Goal: Task Accomplishment & Management: Use online tool/utility

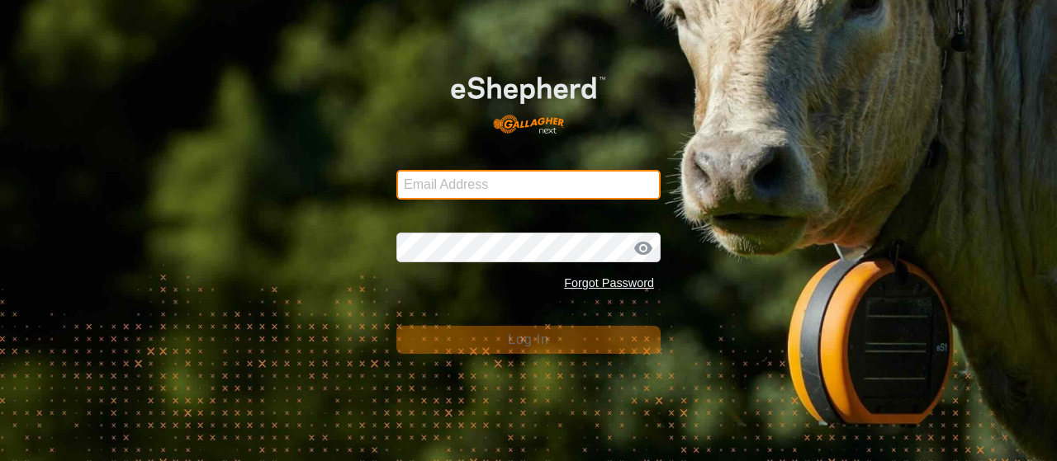
type input "[EMAIL_ADDRESS][DOMAIN_NAME]"
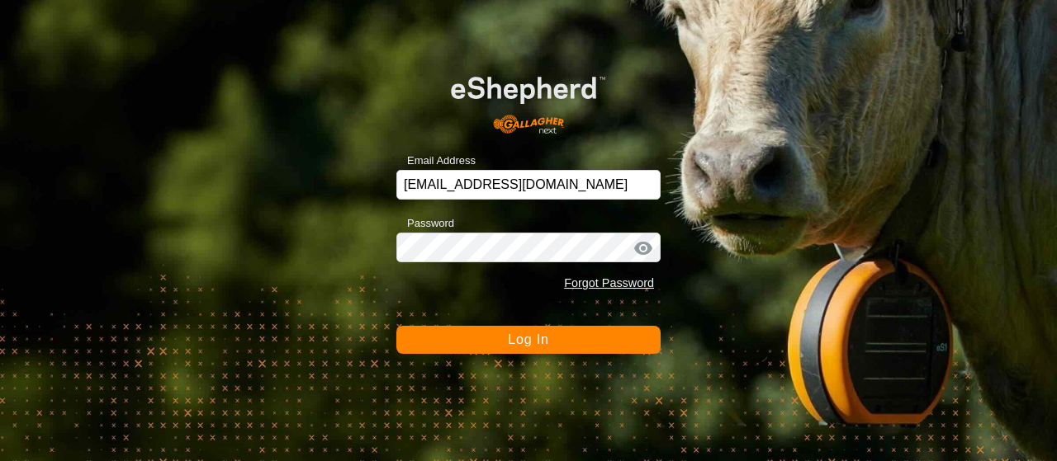
click at [533, 343] on span "Log In" at bounding box center [528, 340] width 40 height 14
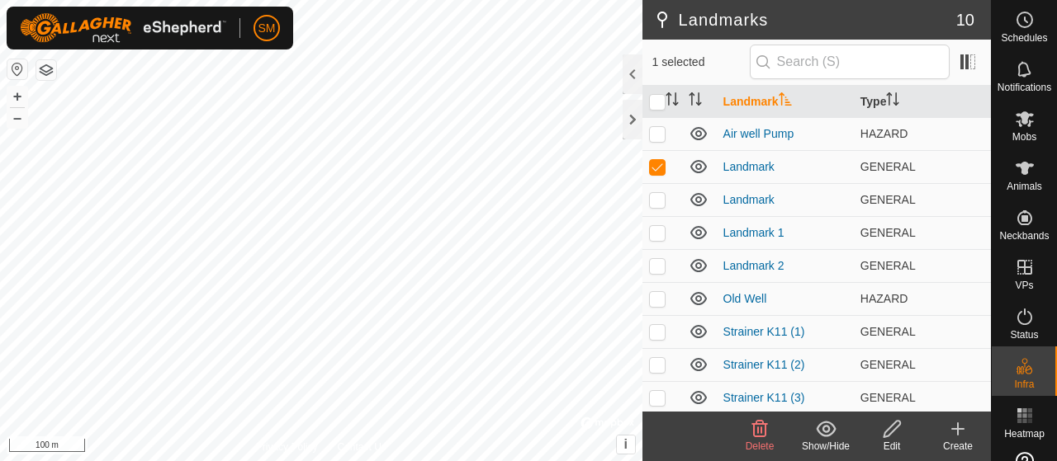
click at [766, 434] on icon at bounding box center [760, 429] width 16 height 17
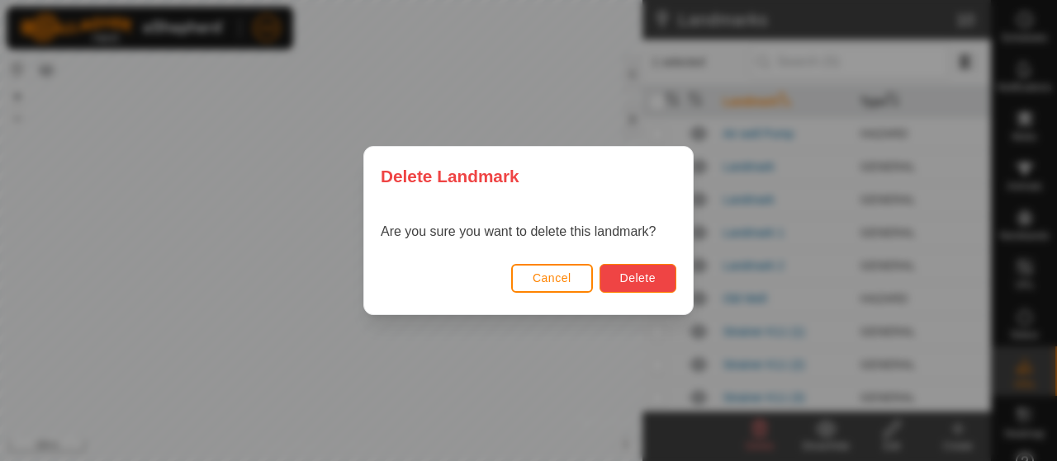
click at [616, 277] on button "Delete" at bounding box center [637, 278] width 77 height 29
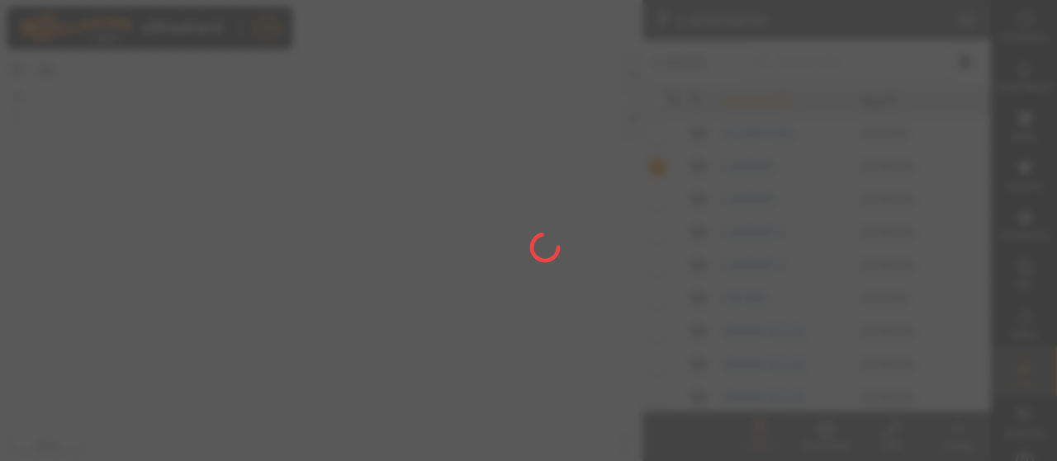
checkbox input "false"
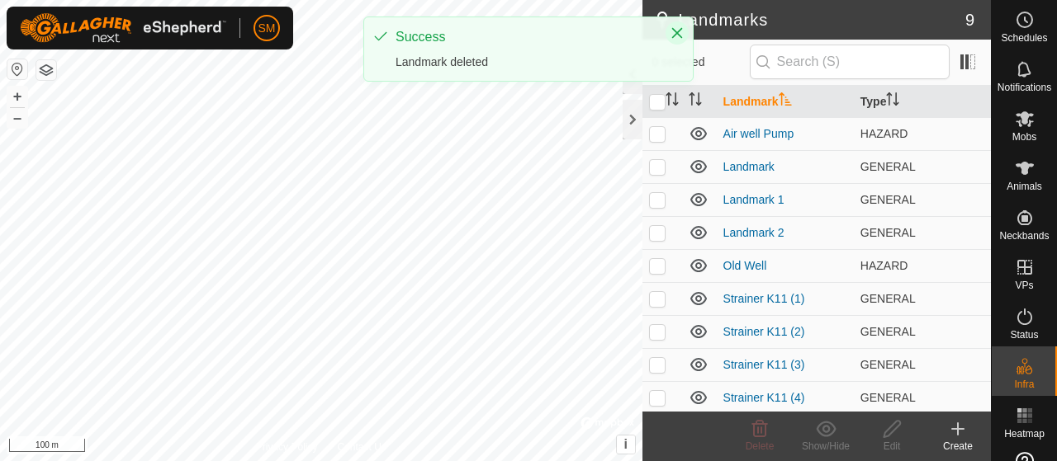
click at [680, 32] on icon "Close" at bounding box center [676, 32] width 13 height 13
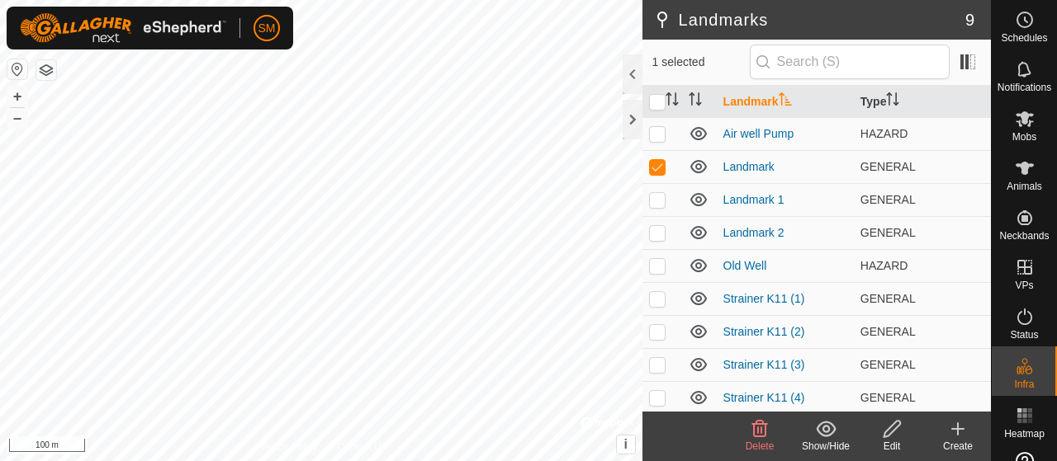
click at [768, 437] on icon at bounding box center [760, 429] width 20 height 20
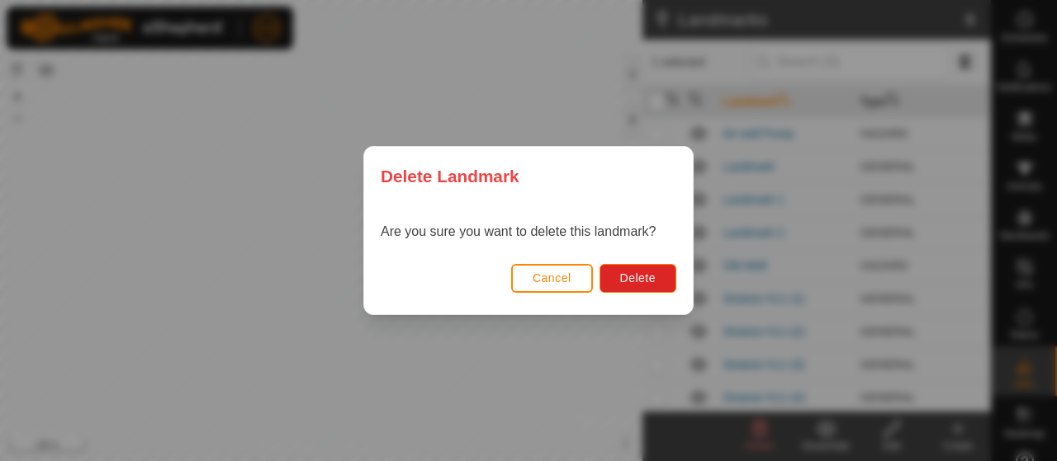
click at [633, 262] on div "Cancel Delete" at bounding box center [528, 286] width 329 height 56
click at [636, 273] on span "Delete" at bounding box center [637, 278] width 35 height 13
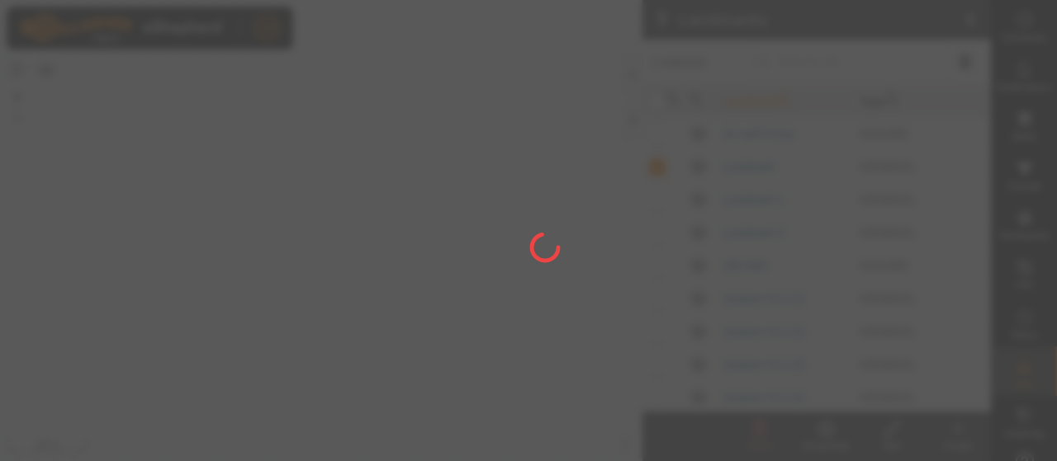
checkbox input "false"
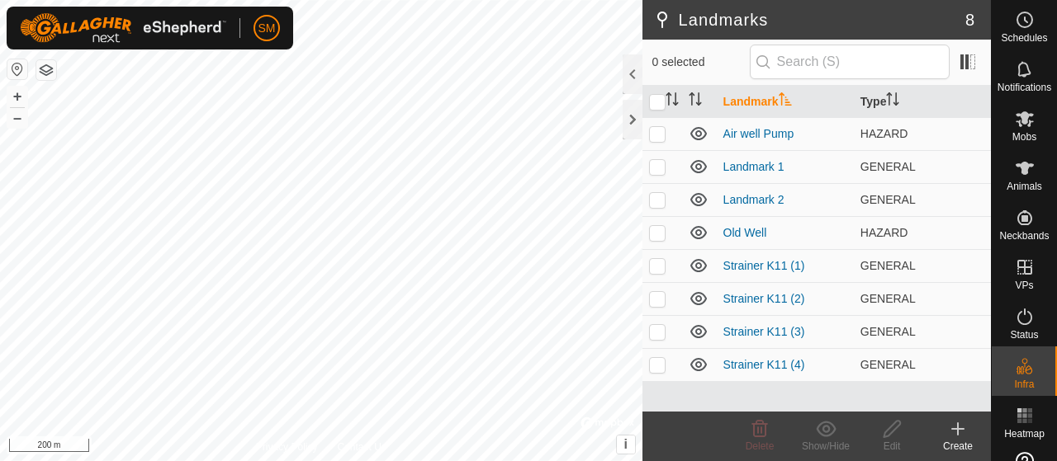
click at [45, 59] on div at bounding box center [46, 69] width 20 height 21
click at [45, 72] on button "button" at bounding box center [46, 70] width 20 height 20
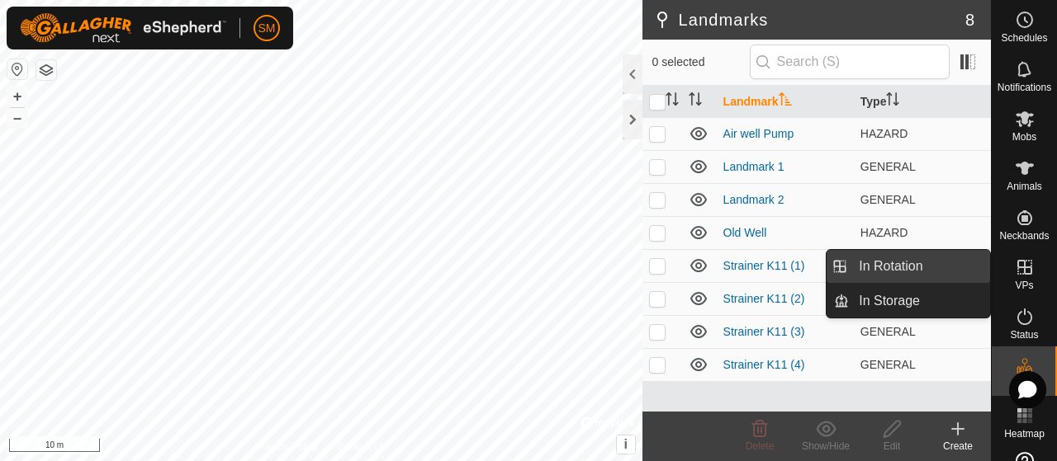
click at [960, 278] on link "In Rotation" at bounding box center [919, 266] width 141 height 33
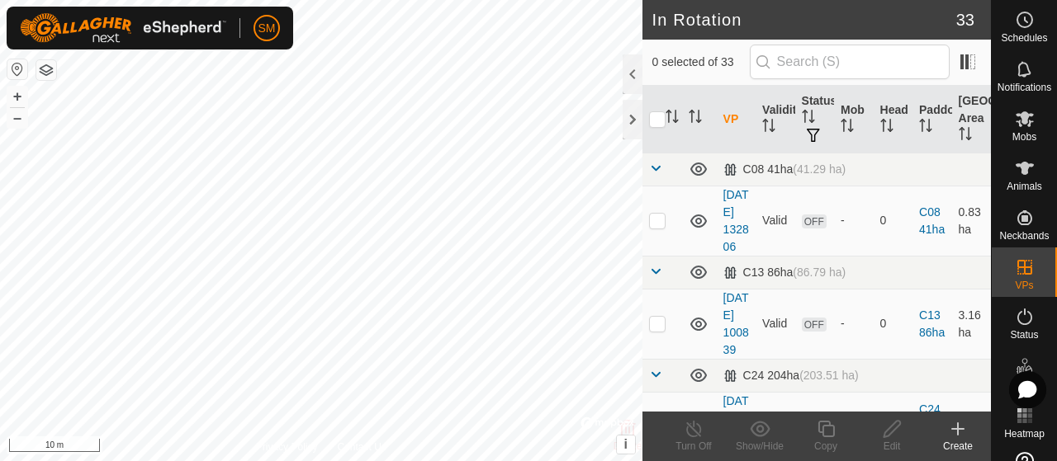
click at [958, 427] on icon at bounding box center [958, 429] width 0 height 12
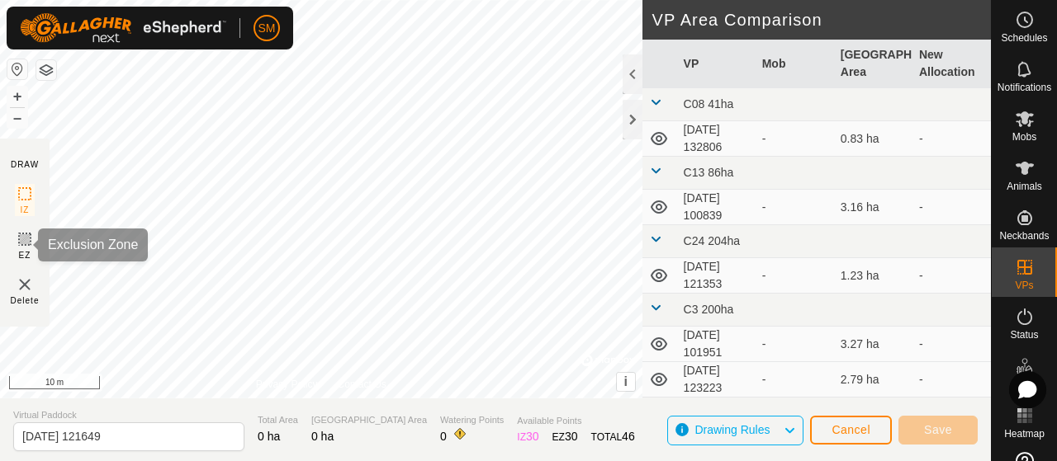
click at [23, 240] on icon at bounding box center [25, 239] width 10 height 10
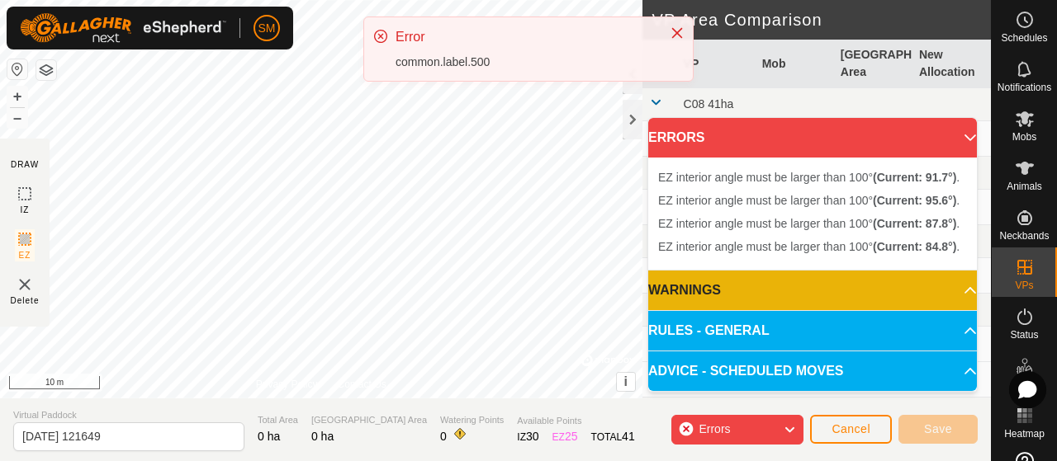
click at [369, 90] on div "SM Schedules Notifications Mobs Animals Neckbands VPs Status Infra Heatmap Help…" at bounding box center [528, 230] width 1057 height 461
click at [729, 427] on span "Errors" at bounding box center [713, 429] width 31 height 13
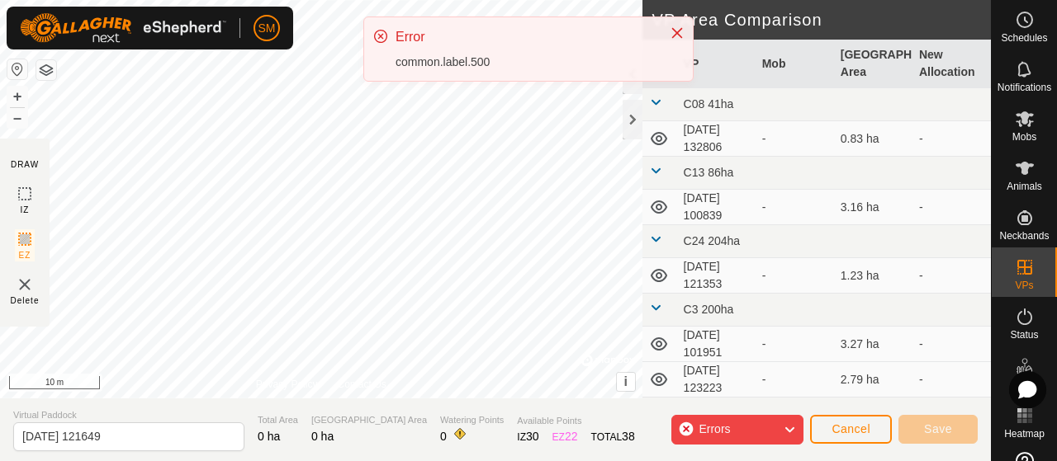
click at [729, 427] on span "Errors" at bounding box center [713, 429] width 31 height 13
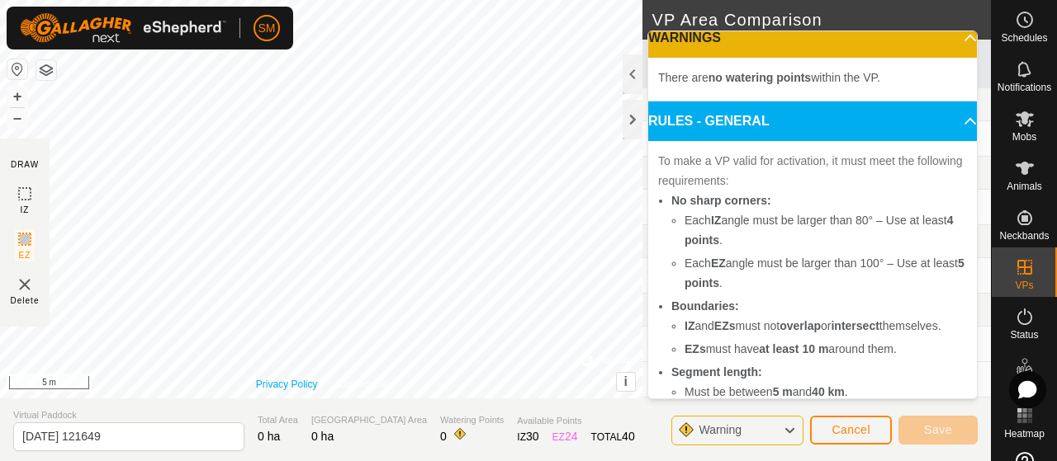
scroll to position [10, 0]
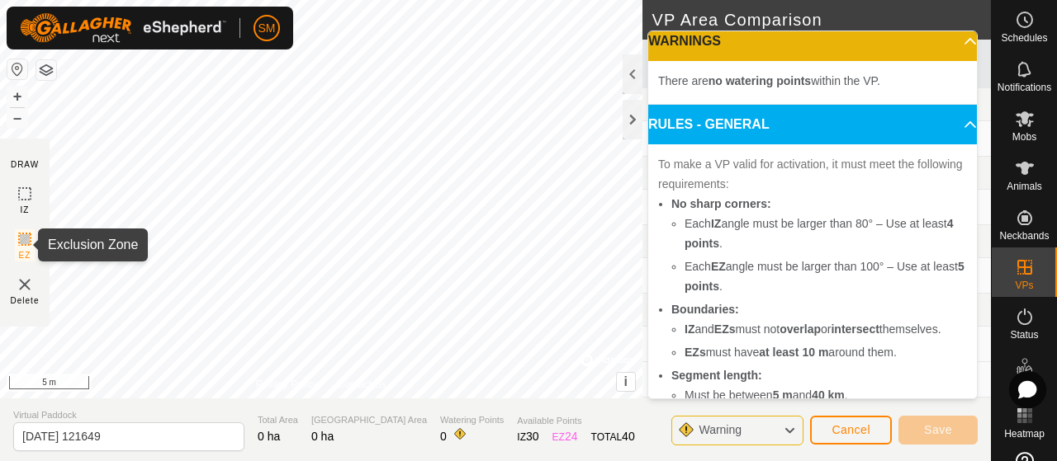
click at [21, 237] on icon at bounding box center [25, 239] width 20 height 20
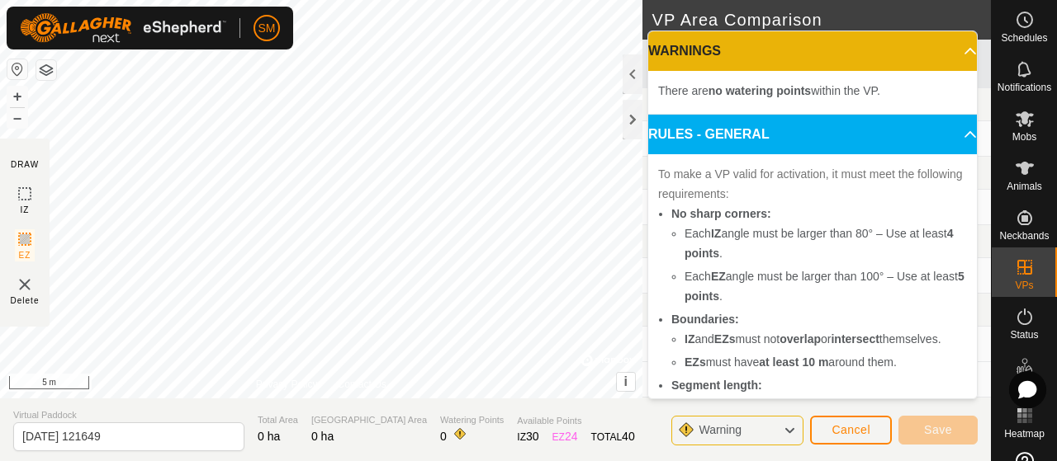
click at [727, 433] on span "Warning" at bounding box center [719, 429] width 43 height 13
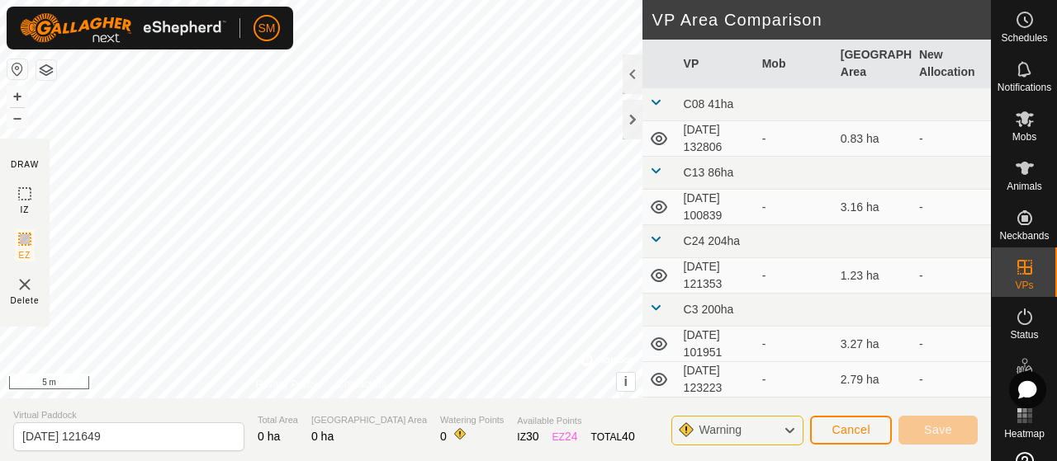
click at [727, 433] on span "Warning" at bounding box center [719, 429] width 43 height 13
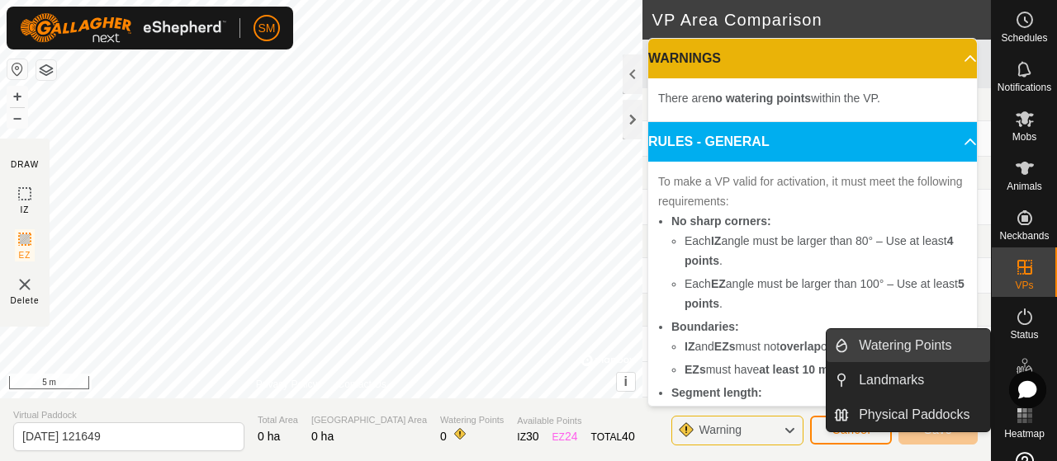
click at [972, 353] on link "Watering Points" at bounding box center [919, 345] width 141 height 33
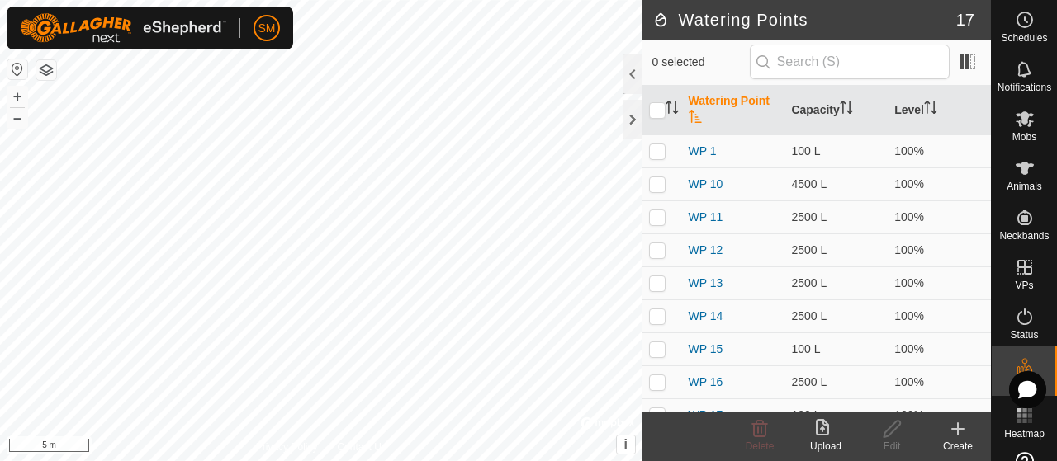
click at [955, 442] on div "Create" at bounding box center [958, 446] width 66 height 15
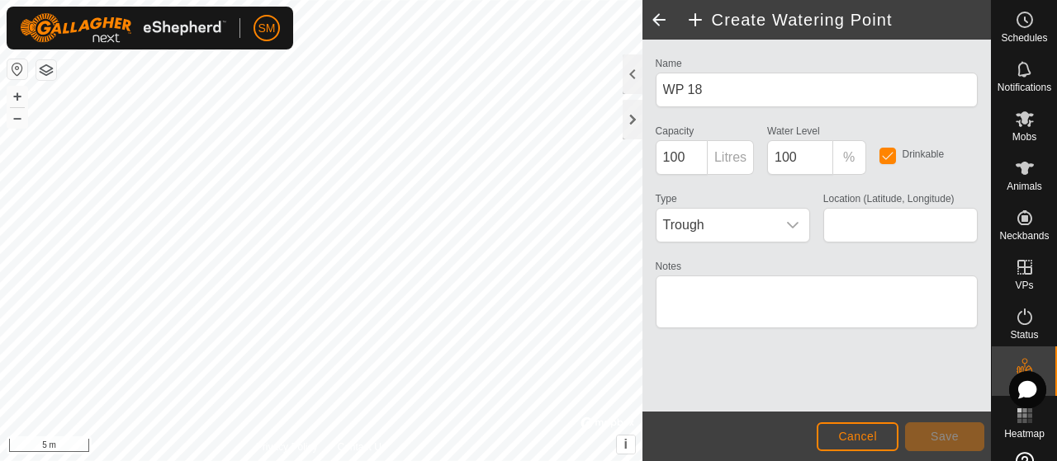
type input "-29.892208, 116.406352"
drag, startPoint x: 948, startPoint y: 422, endPoint x: 967, endPoint y: 432, distance: 22.1
click at [967, 432] on button "Save" at bounding box center [944, 437] width 79 height 29
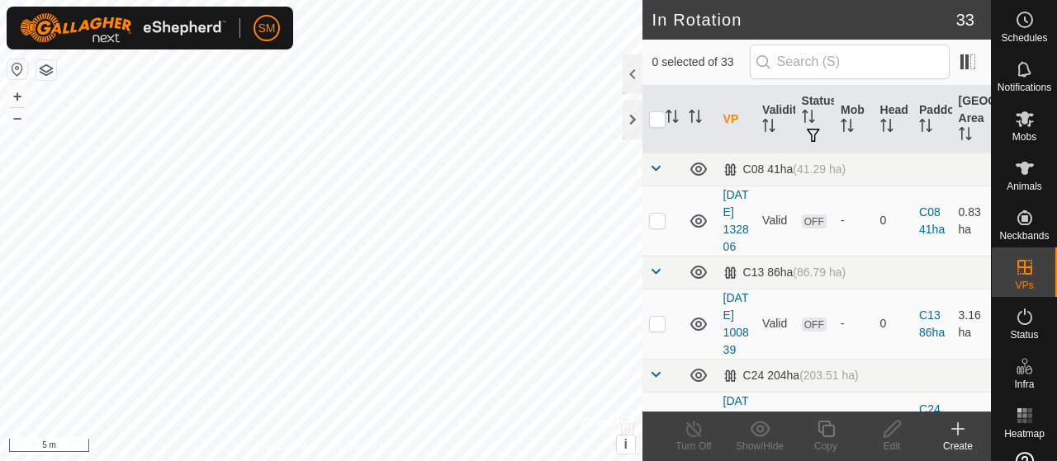
click at [952, 429] on icon at bounding box center [958, 429] width 12 height 0
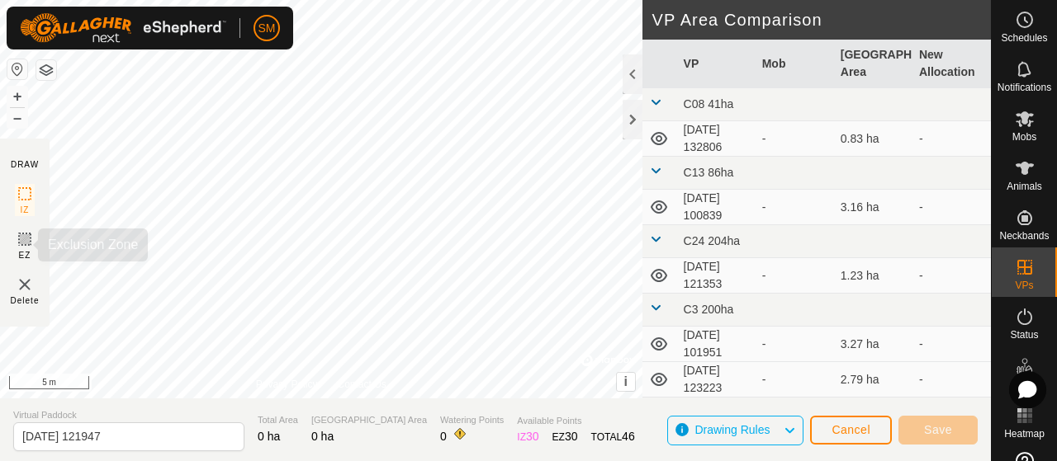
click at [24, 234] on icon at bounding box center [25, 239] width 20 height 20
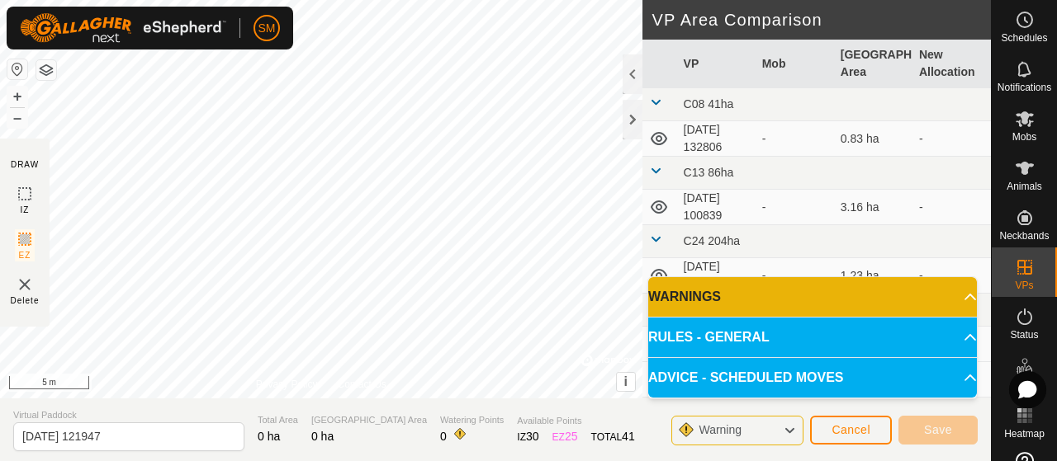
click at [963, 295] on icon at bounding box center [969, 297] width 13 height 13
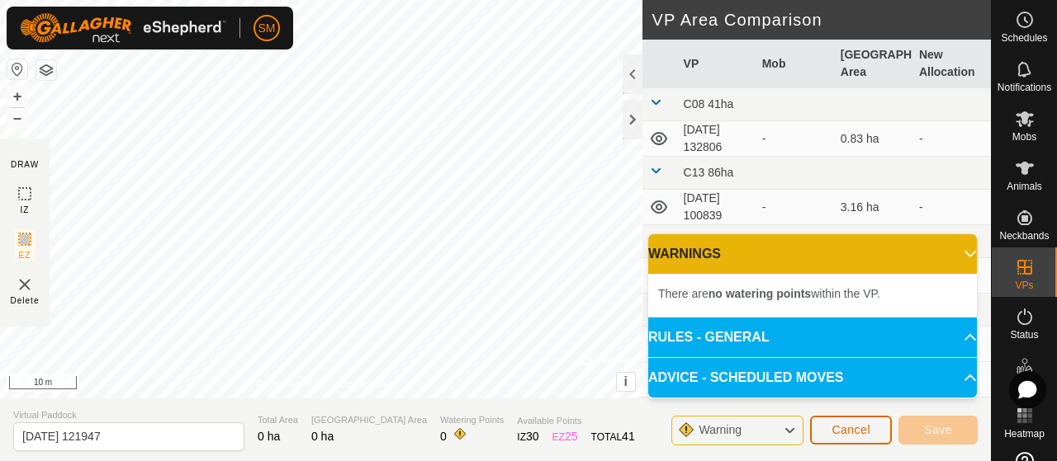
click at [869, 432] on span "Cancel" at bounding box center [850, 429] width 39 height 13
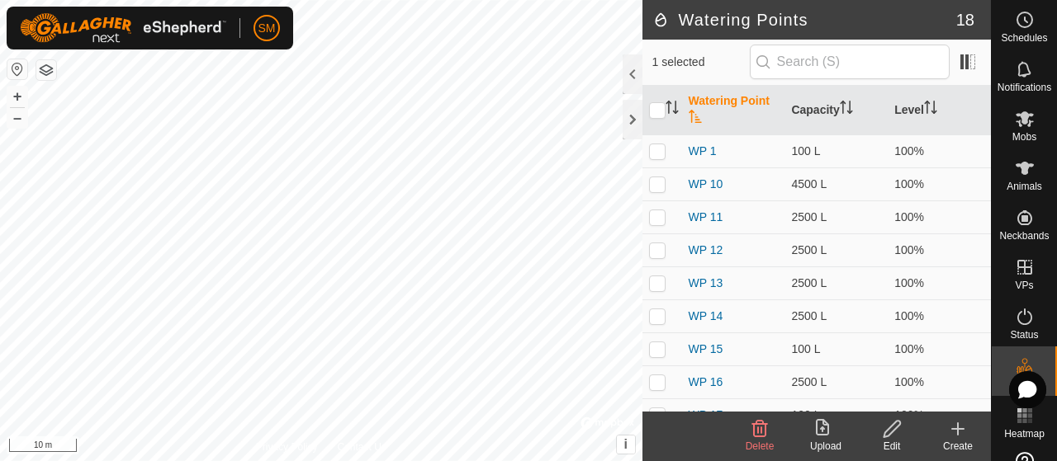
click at [761, 437] on icon at bounding box center [760, 429] width 16 height 17
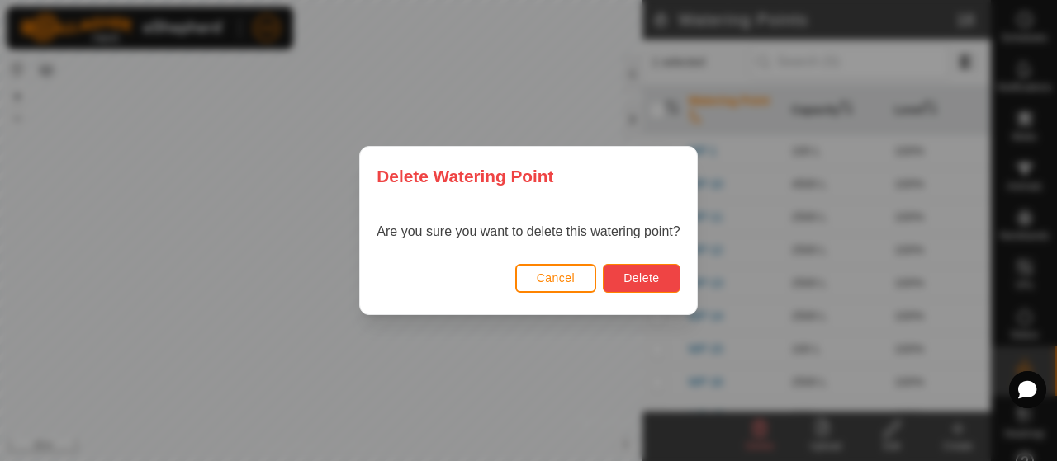
click at [631, 272] on span "Delete" at bounding box center [640, 278] width 35 height 13
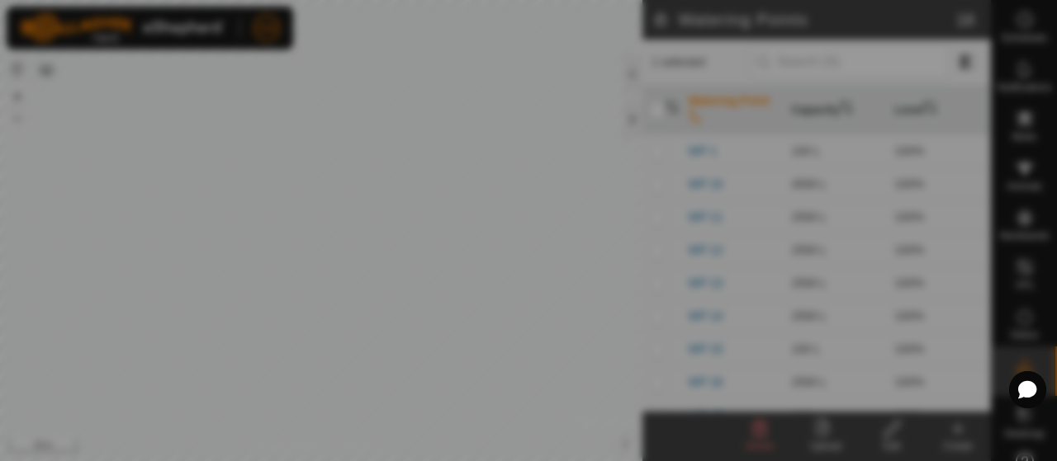
checkbox input "false"
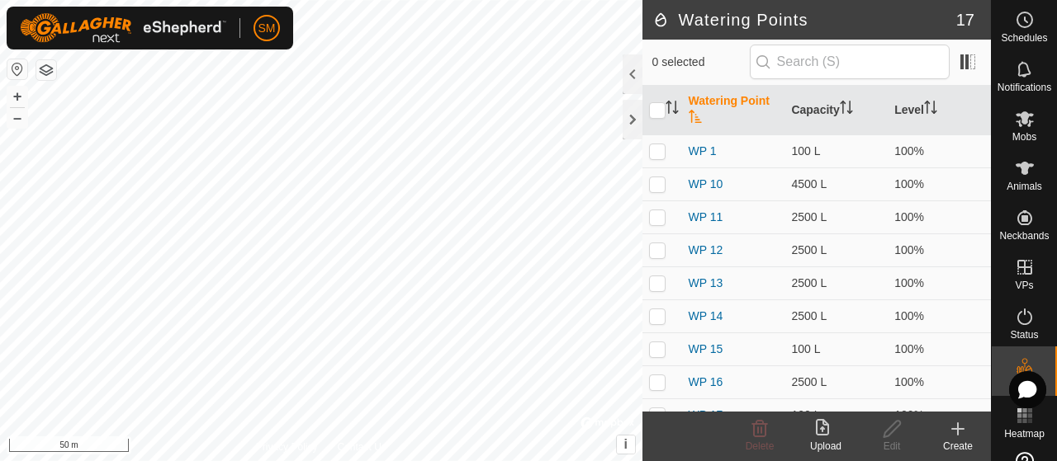
click at [952, 429] on icon at bounding box center [958, 429] width 12 height 0
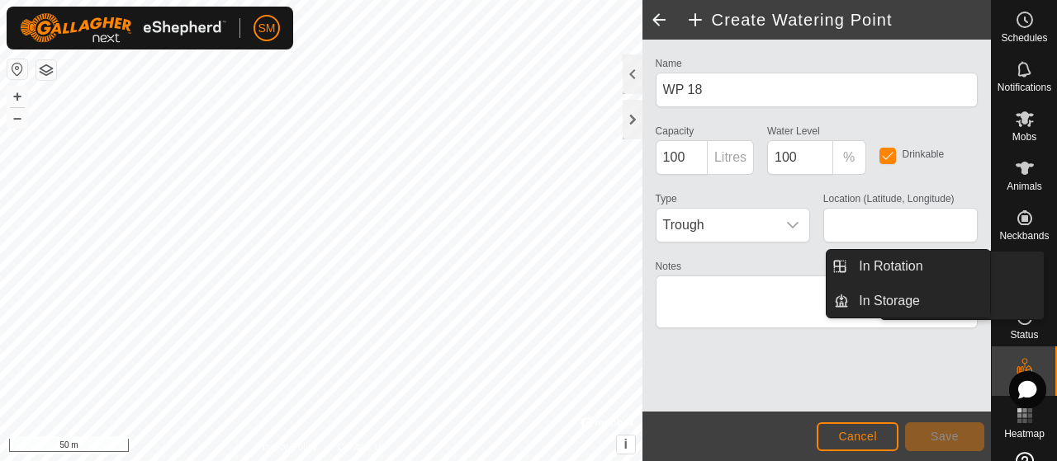
click at [1014, 270] on icon at bounding box center [1024, 268] width 20 height 20
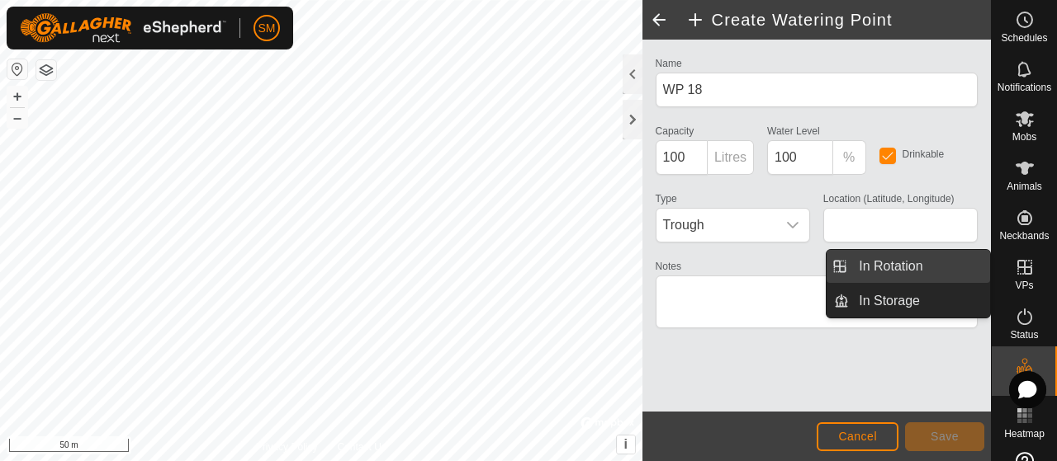
click at [911, 270] on span "In Rotation" at bounding box center [890, 267] width 64 height 20
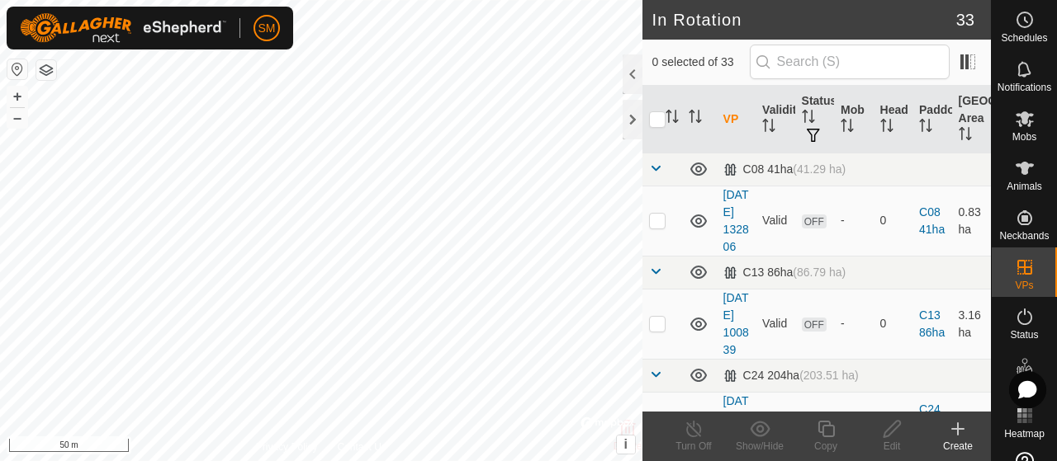
click at [943, 450] on div "Create" at bounding box center [958, 446] width 66 height 15
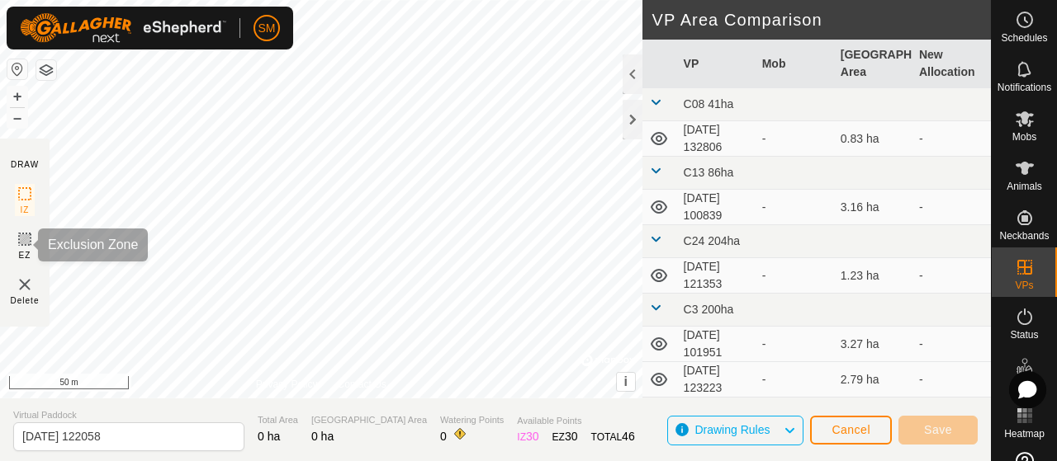
click at [17, 234] on icon at bounding box center [25, 239] width 20 height 20
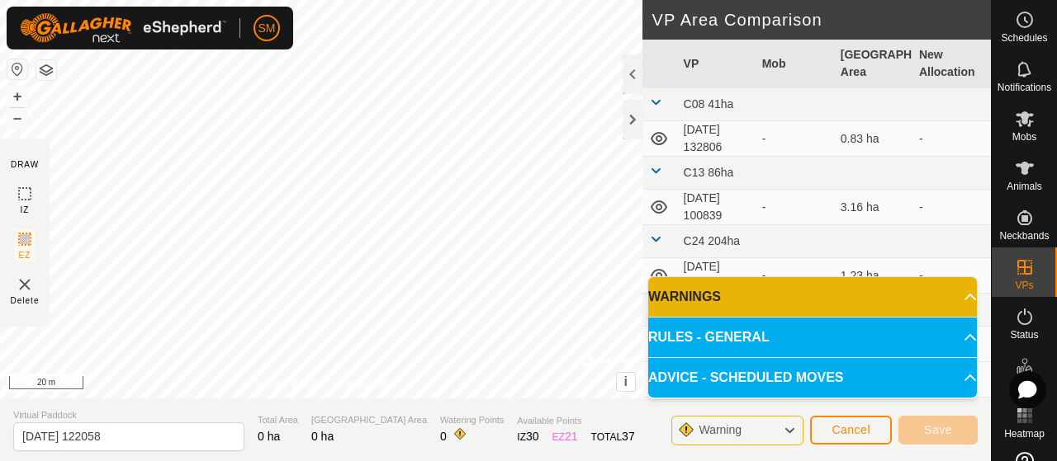
drag, startPoint x: 101, startPoint y: 262, endPoint x: 799, endPoint y: 300, distance: 699.3
click at [799, 300] on p-accordion-header "WARNINGS" at bounding box center [812, 297] width 329 height 40
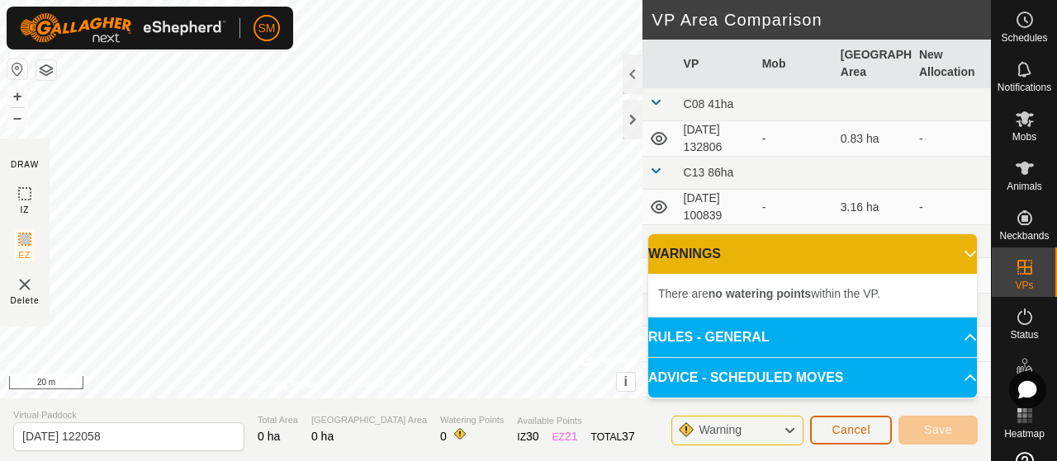
click at [837, 428] on span "Cancel" at bounding box center [850, 429] width 39 height 13
